Goal: Task Accomplishment & Management: Manage account settings

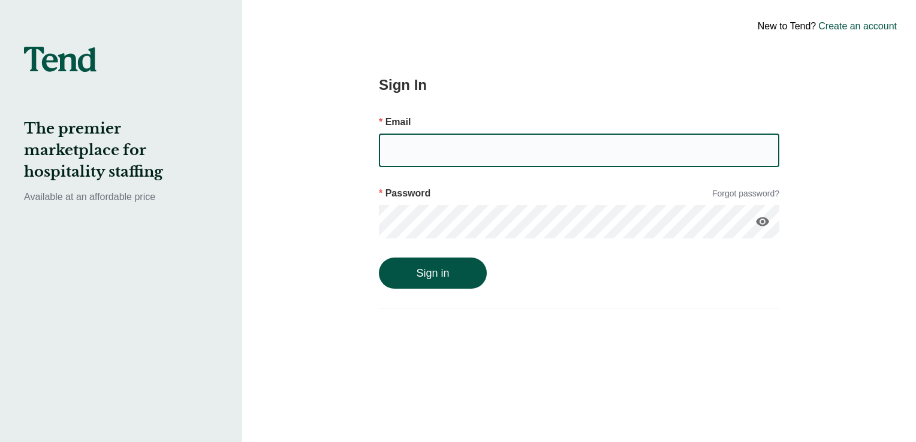
click at [414, 150] on input "email" at bounding box center [579, 151] width 401 height 34
type input "[EMAIL_ADDRESS][DOMAIN_NAME]"
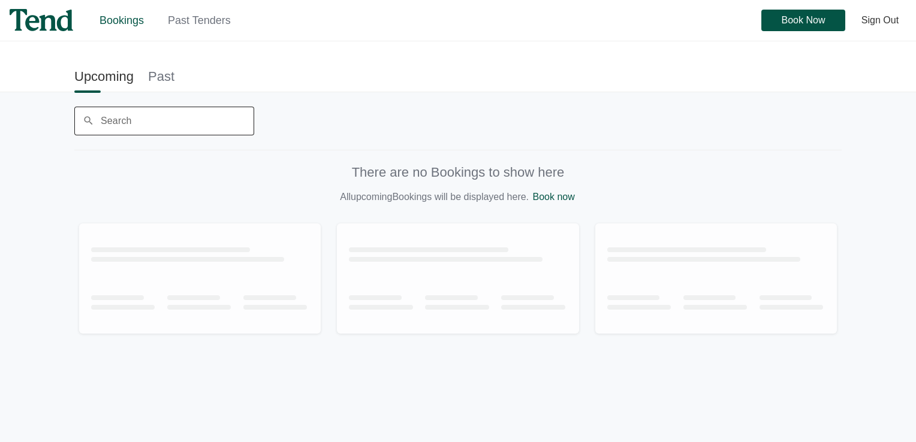
click at [144, 116] on input "Search" at bounding box center [164, 121] width 180 height 29
click at [48, 13] on img at bounding box center [42, 20] width 64 height 22
